Goal: Information Seeking & Learning: Check status

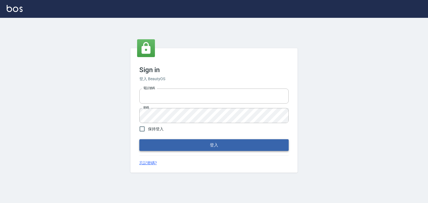
type input "0952331713"
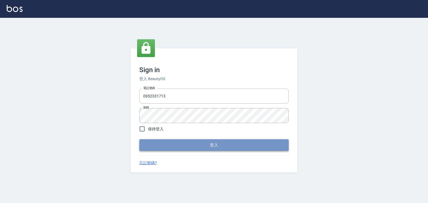
click at [197, 140] on button "登入" at bounding box center [213, 145] width 149 height 12
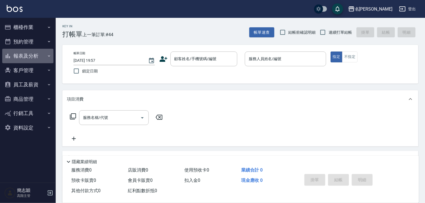
click at [48, 55] on icon "button" at bounding box center [49, 56] width 4 height 4
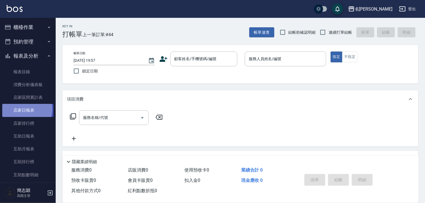
click at [26, 109] on link "店家日報表" at bounding box center [27, 110] width 51 height 13
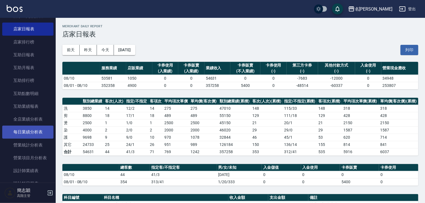
scroll to position [89, 0]
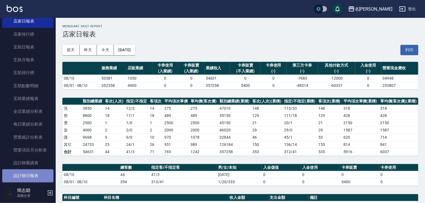
click at [30, 176] on link "設計師日報表" at bounding box center [27, 175] width 51 height 13
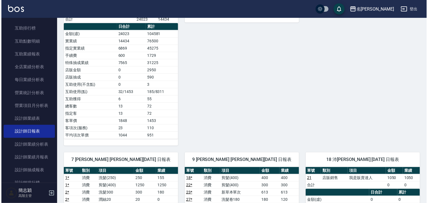
scroll to position [201, 0]
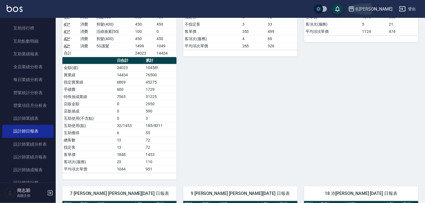
click at [355, 8] on icon "button" at bounding box center [351, 9] width 7 height 7
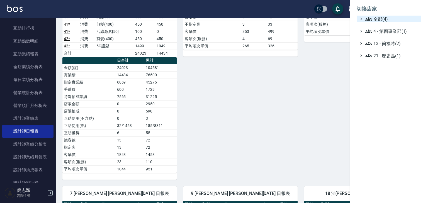
click at [365, 18] on icon at bounding box center [368, 19] width 7 height 7
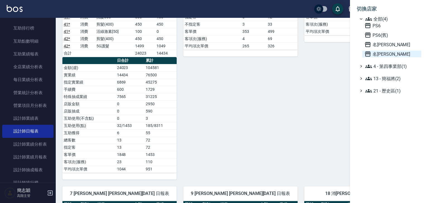
click at [368, 52] on icon at bounding box center [368, 54] width 6 height 5
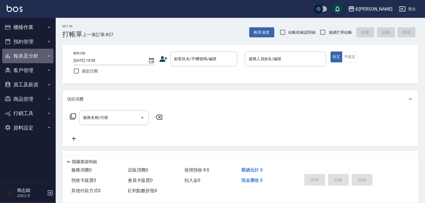
click at [49, 56] on icon "button" at bounding box center [49, 55] width 2 height 1
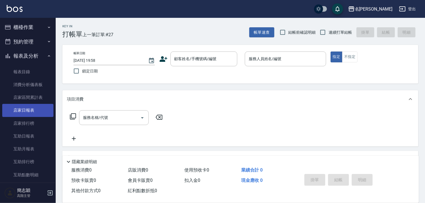
click at [27, 109] on link "店家日報表" at bounding box center [27, 110] width 51 height 13
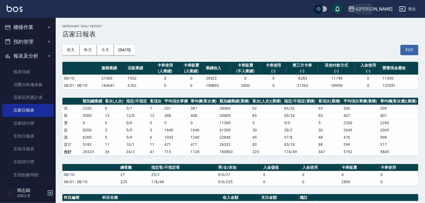
click at [354, 7] on icon "button" at bounding box center [352, 8] width 6 height 5
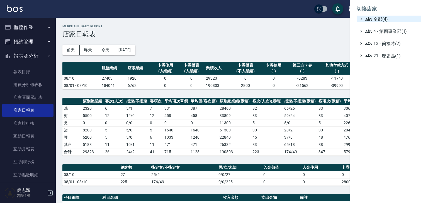
click at [365, 19] on div "全部(4)" at bounding box center [391, 19] width 55 height 7
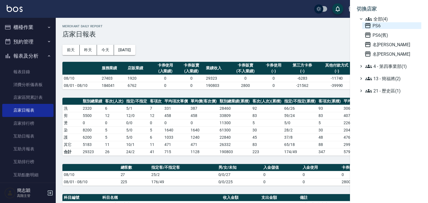
click at [366, 25] on icon at bounding box center [368, 25] width 6 height 5
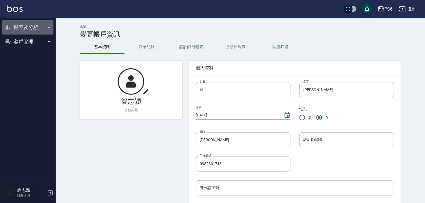
click at [49, 27] on icon "button" at bounding box center [49, 27] width 4 height 4
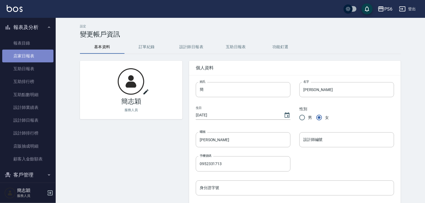
click at [28, 57] on link "店家日報表" at bounding box center [27, 56] width 51 height 13
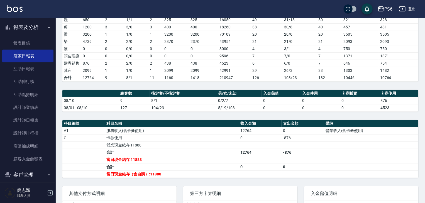
scroll to position [89, 0]
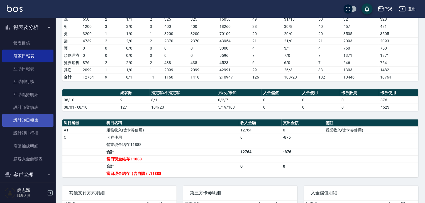
click at [36, 120] on link "設計師日報表" at bounding box center [27, 120] width 51 height 13
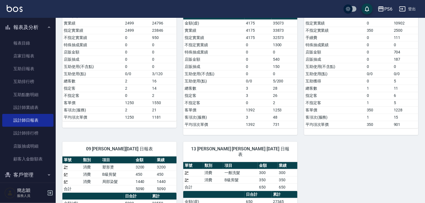
scroll to position [53, 0]
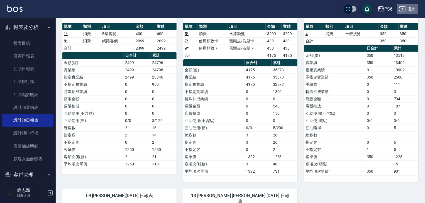
click at [412, 8] on button "登出" at bounding box center [407, 9] width 21 height 10
